Goal: Transaction & Acquisition: Purchase product/service

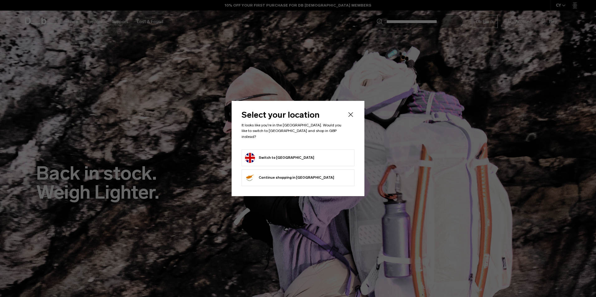
click at [273, 151] on body "Skip to content BUY NOW, PAY LATER WITH KLARNA 10% OFF YOUR FIRST PURCHASE FOR …" at bounding box center [298, 148] width 596 height 297
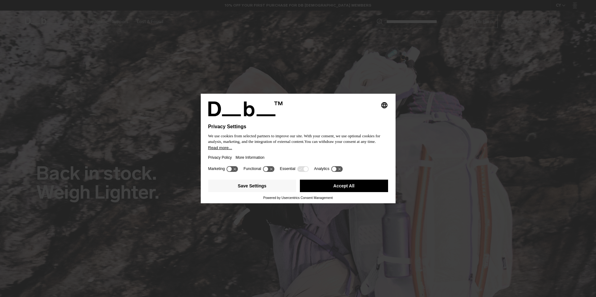
click at [341, 183] on button "Accept All" at bounding box center [344, 186] width 88 height 12
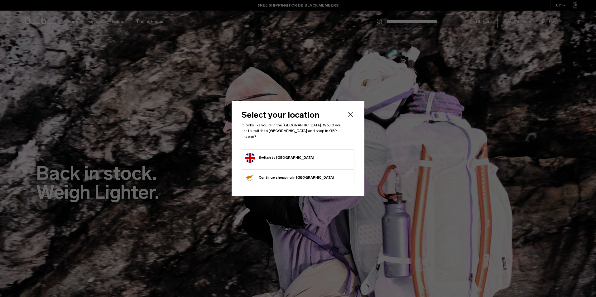
click at [300, 157] on form "Switch to United Kingdom" at bounding box center [298, 158] width 106 height 10
click at [281, 154] on button "Switch to United Kingdom" at bounding box center [279, 158] width 69 height 10
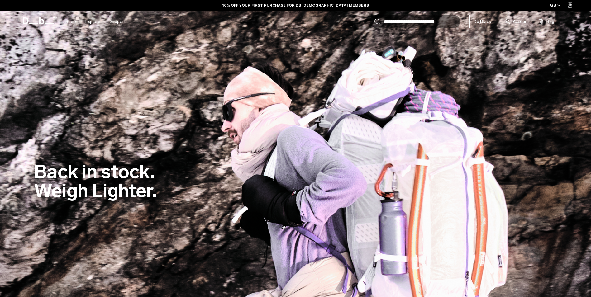
click at [510, 20] on link "Account" at bounding box center [517, 21] width 24 height 7
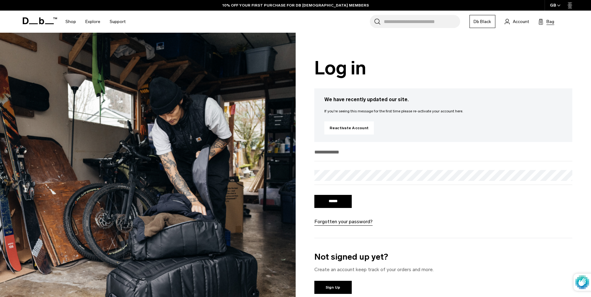
click at [548, 22] on span "Bag" at bounding box center [550, 21] width 8 height 7
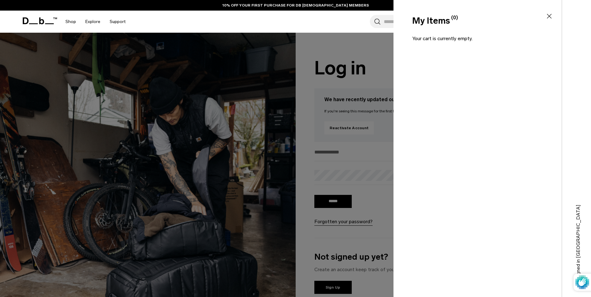
click at [548, 15] on icon at bounding box center [549, 16] width 5 height 5
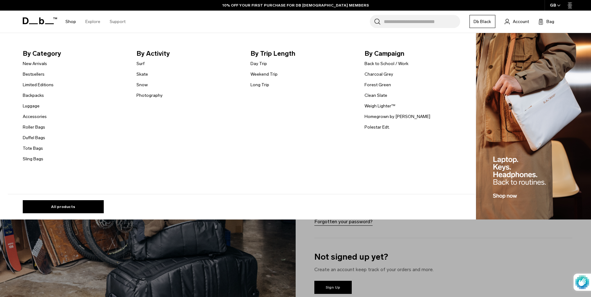
click at [74, 17] on link "Shop" at bounding box center [70, 22] width 11 height 22
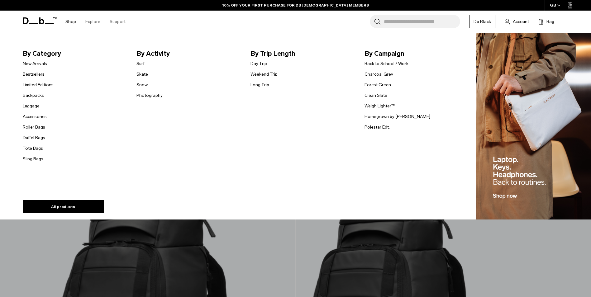
click at [34, 105] on link "Luggage" at bounding box center [31, 106] width 17 height 7
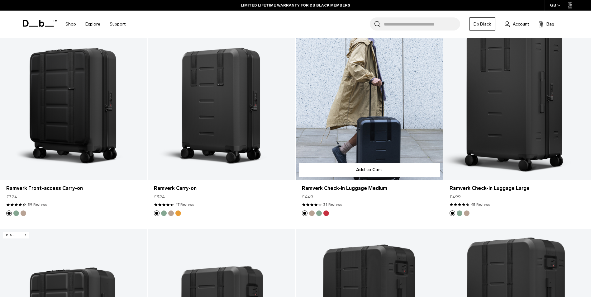
scroll to position [561, 0]
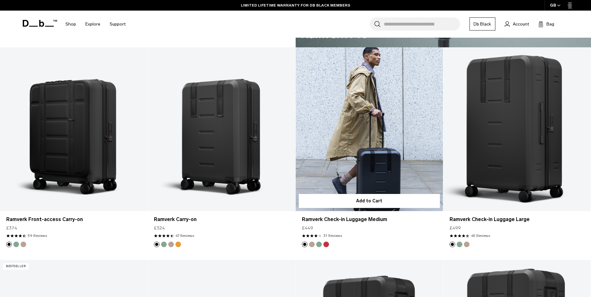
click at [330, 104] on link "Ramverk Check-in Luggage Medium" at bounding box center [369, 129] width 147 height 164
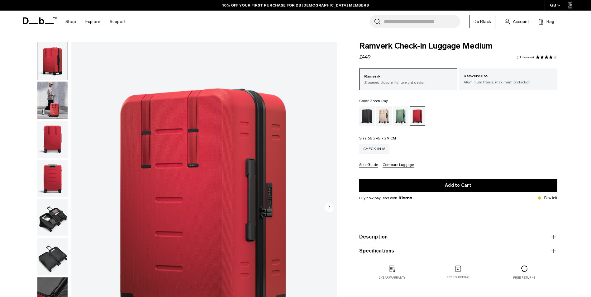
click at [396, 114] on div "Green Ray" at bounding box center [401, 116] width 16 height 19
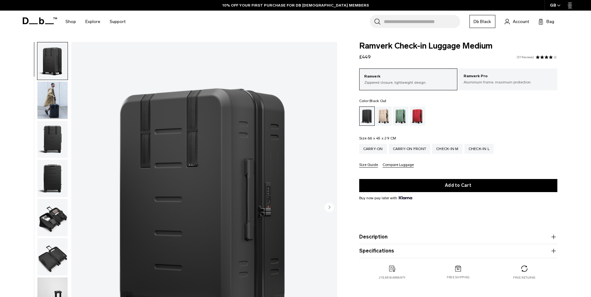
click at [529, 56] on link "31 Reviews" at bounding box center [524, 57] width 17 height 3
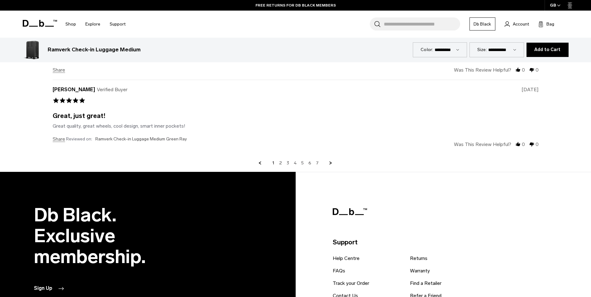
scroll to position [2205, 0]
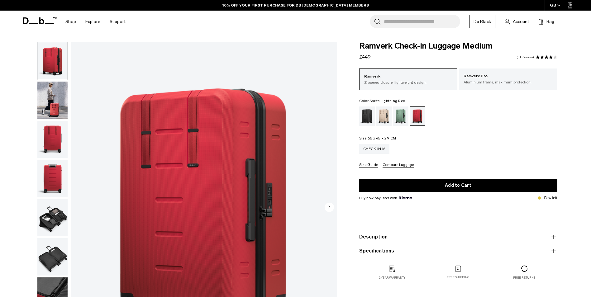
click at [290, 119] on img "1 / 11" at bounding box center [204, 208] width 266 height 332
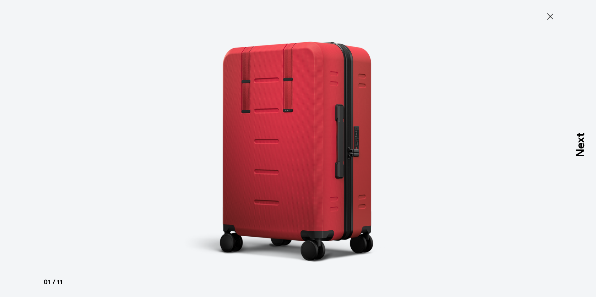
click at [386, 70] on img at bounding box center [298, 148] width 280 height 297
click at [551, 21] on icon at bounding box center [550, 17] width 10 height 10
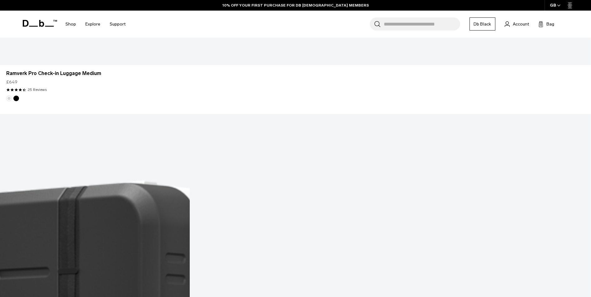
scroll to position [2424, 0]
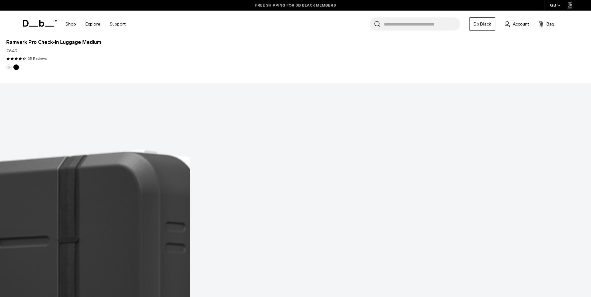
click at [306, 5] on link "FREE RETURNS FOR DB BLACK MEMBERS" at bounding box center [295, 5] width 80 height 6
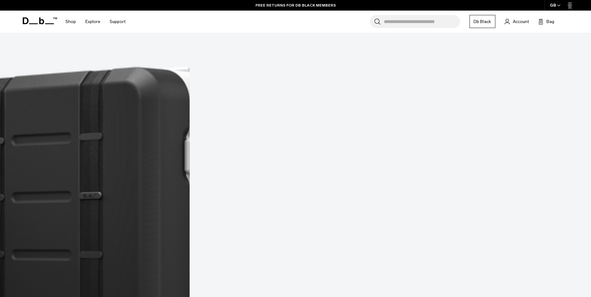
click at [306, 5] on link "FREE RETURNS FOR DB BLACK MEMBERS" at bounding box center [295, 5] width 80 height 6
click at [287, 5] on link "FREE RETURNS FOR DB BLACK MEMBERS" at bounding box center [295, 5] width 80 height 6
click at [271, 4] on link "FREE RETURNS FOR DB BLACK MEMBERS" at bounding box center [295, 5] width 80 height 6
click at [308, 5] on link "LIMITED LIFETIME WARRANTY FOR DB BLACK MEMBERS" at bounding box center [295, 5] width 109 height 6
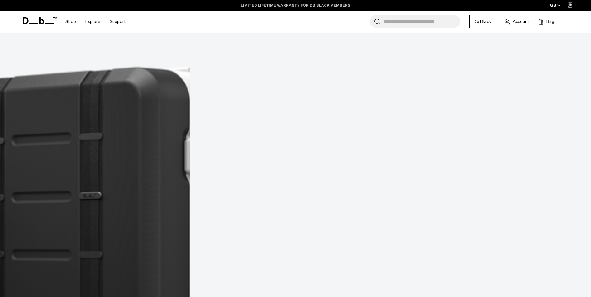
click at [308, 5] on link "LIMITED LIFETIME WARRANTY FOR DB BLACK MEMBERS" at bounding box center [295, 5] width 109 height 6
click at [561, 4] on div "GB" at bounding box center [554, 5] width 21 height 11
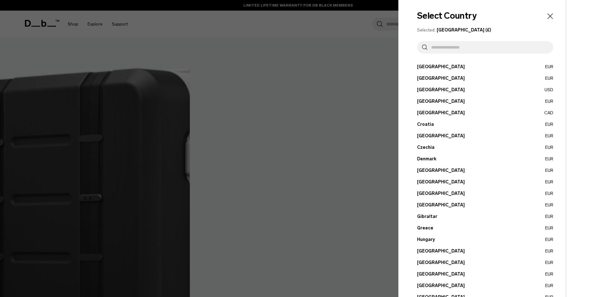
scroll to position [0, 0]
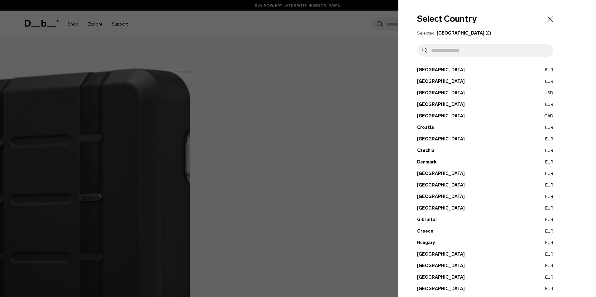
click at [547, 18] on icon "Close" at bounding box center [549, 19] width 5 height 5
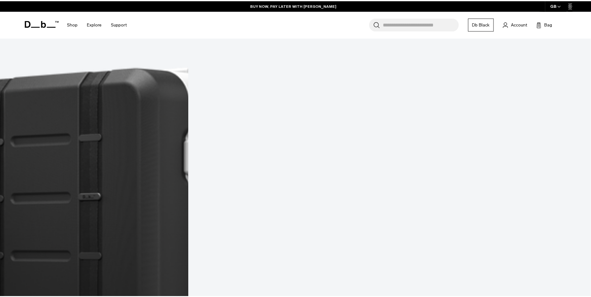
scroll to position [991, 0]
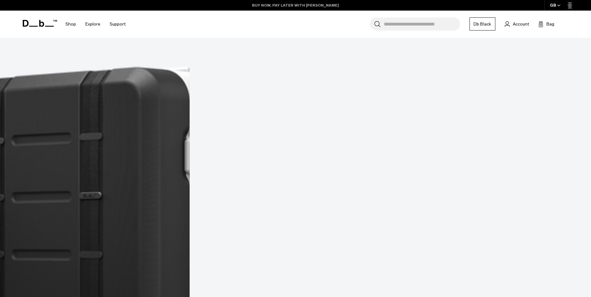
click at [267, 6] on link "BUY NOW, PAY LATER WITH [PERSON_NAME]" at bounding box center [295, 5] width 87 height 6
